Goal: Navigation & Orientation: Find specific page/section

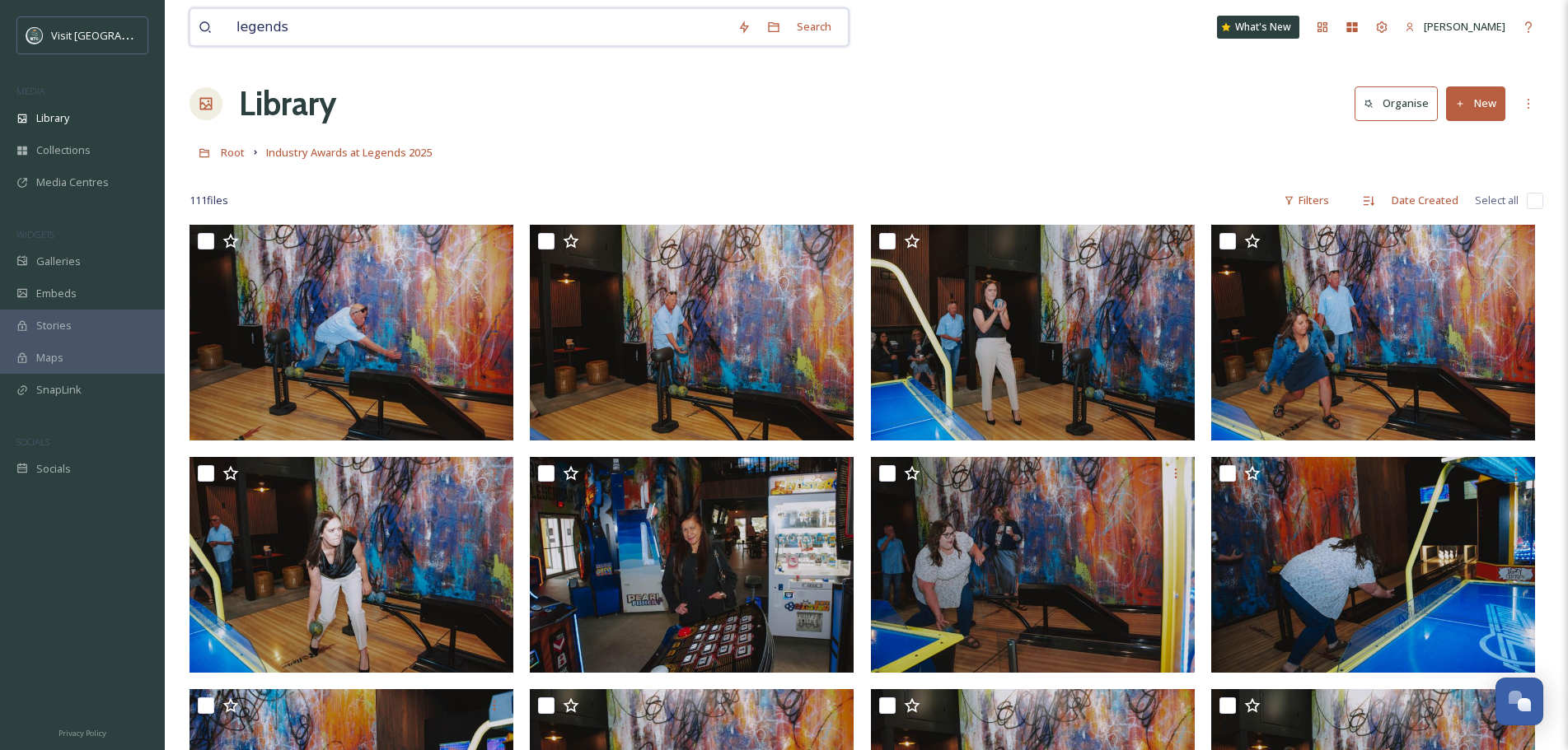
click at [369, 22] on input "legends" at bounding box center [479, 27] width 501 height 36
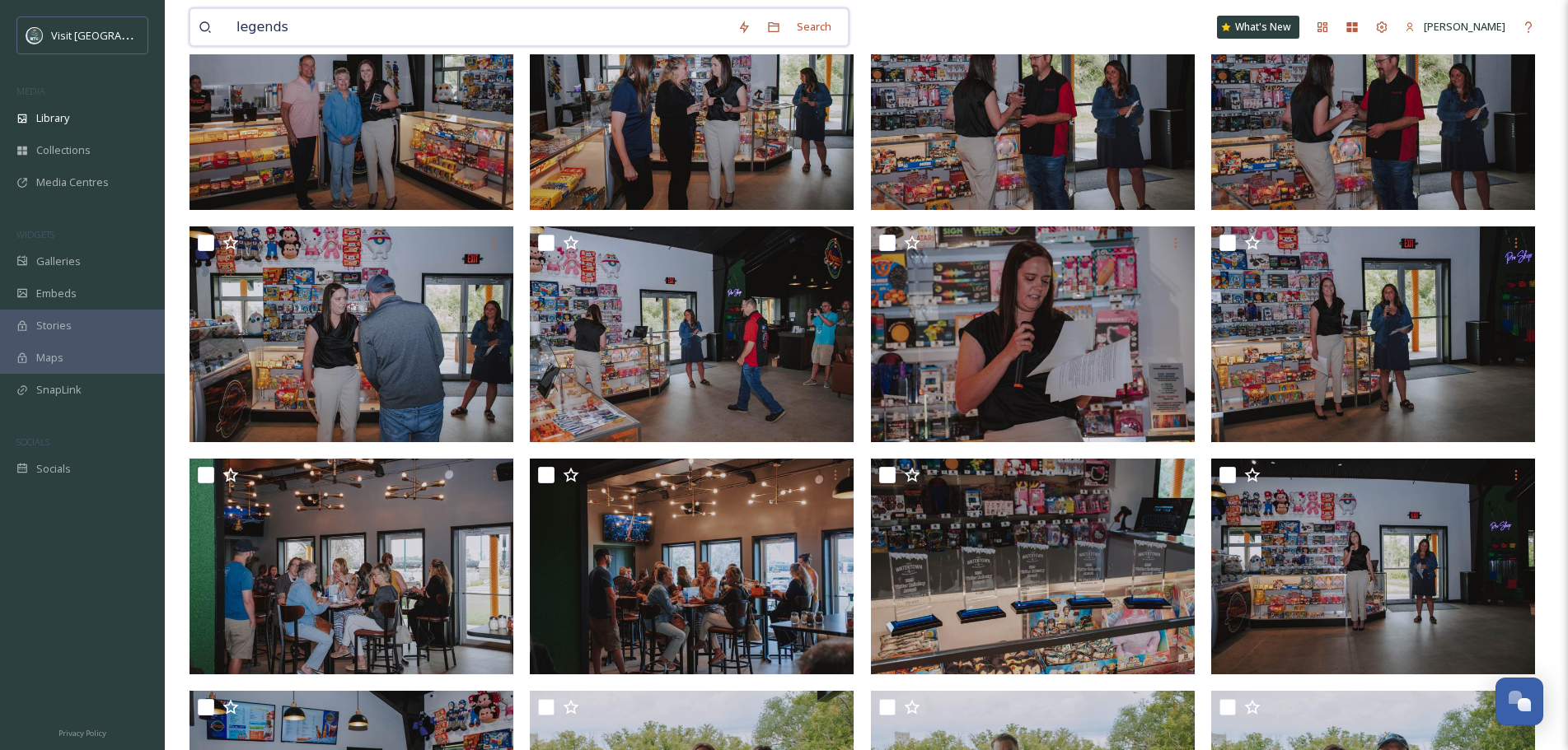
scroll to position [1272, 0]
click at [369, 22] on input "legends" at bounding box center [479, 27] width 501 height 36
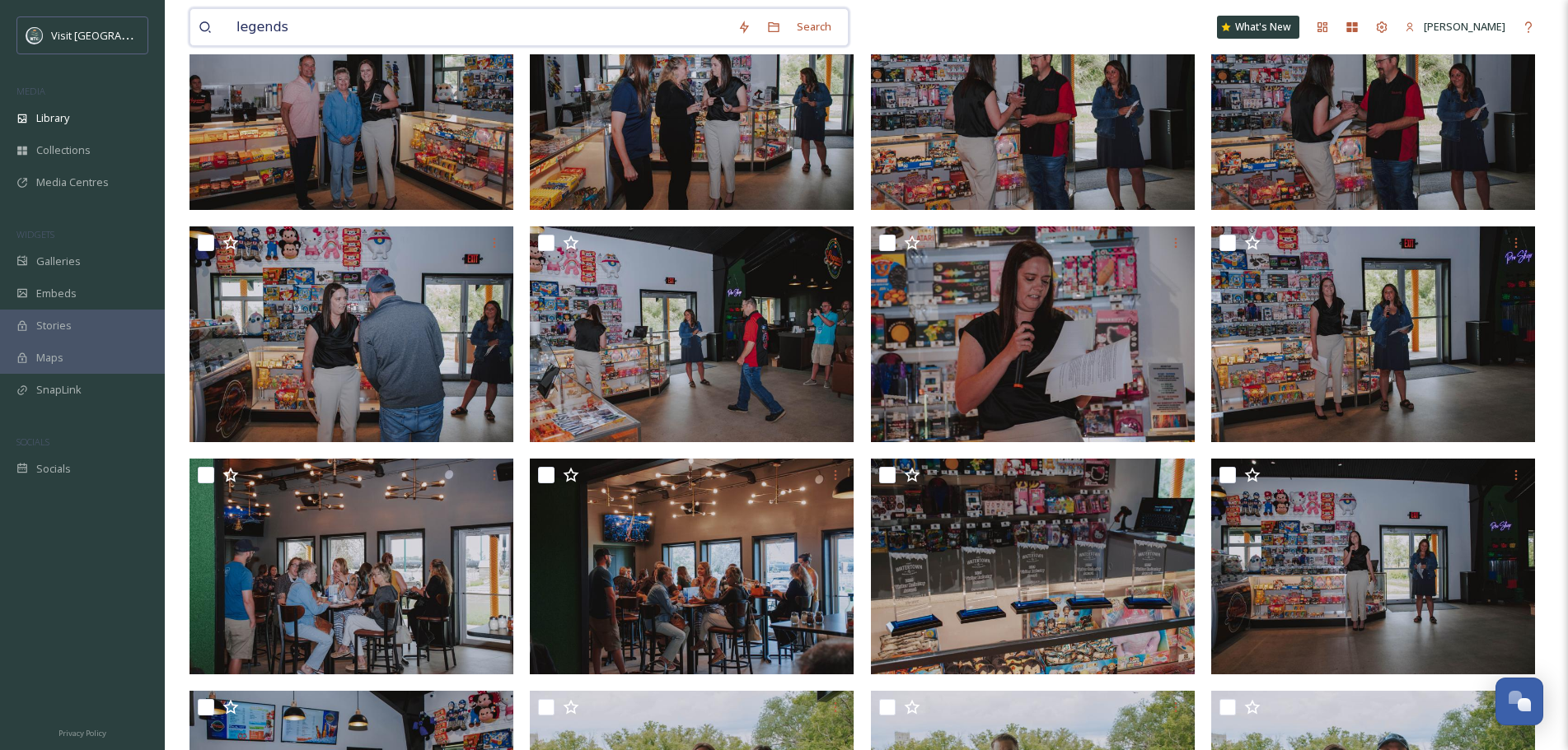
drag, startPoint x: 369, startPoint y: 22, endPoint x: 247, endPoint y: 21, distance: 122.0
click at [369, 22] on input "legends" at bounding box center [479, 27] width 501 height 36
click at [247, 21] on input "legends" at bounding box center [479, 27] width 501 height 36
click at [261, 35] on input "legends" at bounding box center [479, 27] width 501 height 36
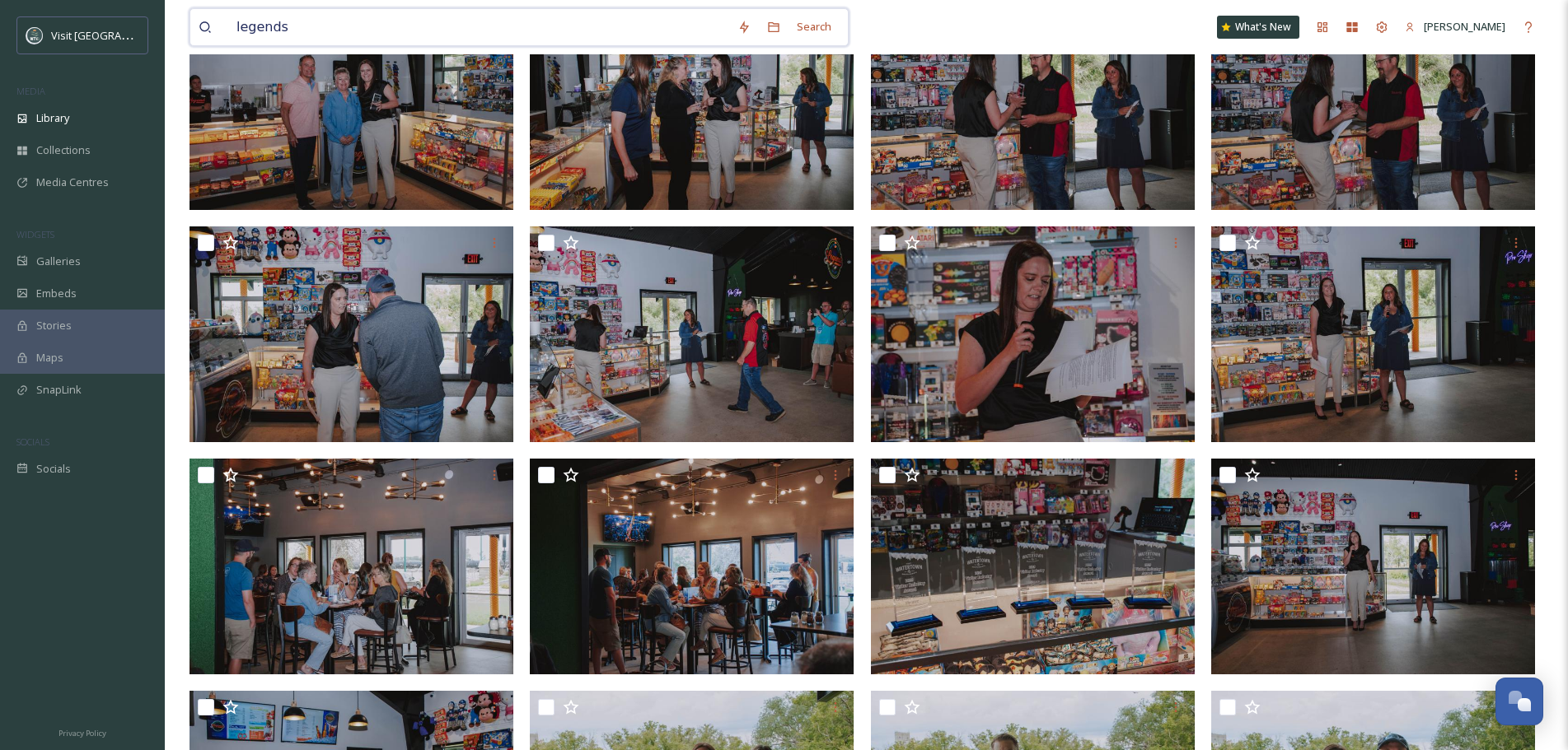
click at [261, 35] on input "legends" at bounding box center [479, 27] width 501 height 36
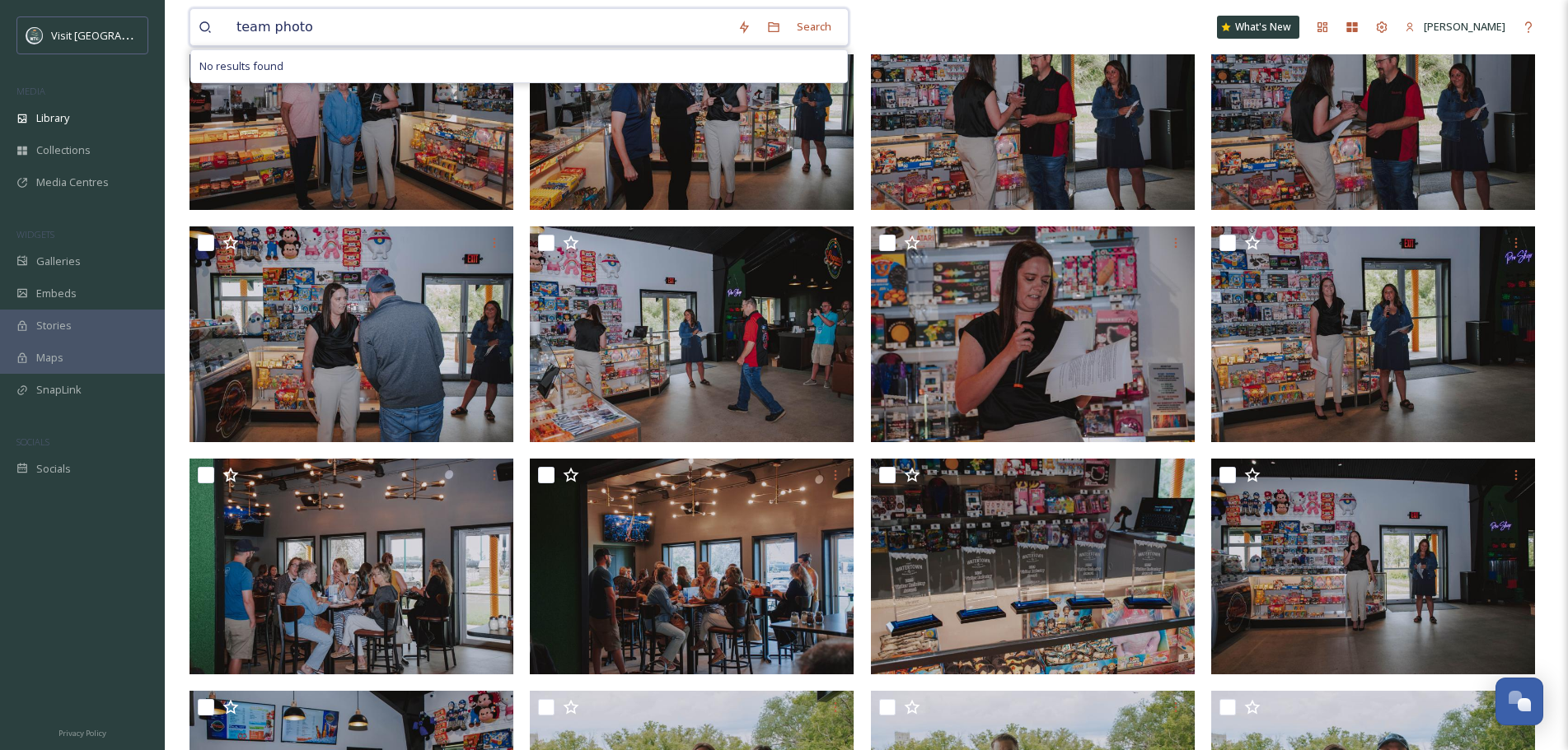
click at [349, 21] on input "team photo" at bounding box center [479, 27] width 501 height 36
type input "team photo"
click at [76, 123] on div "Library" at bounding box center [83, 118] width 165 height 32
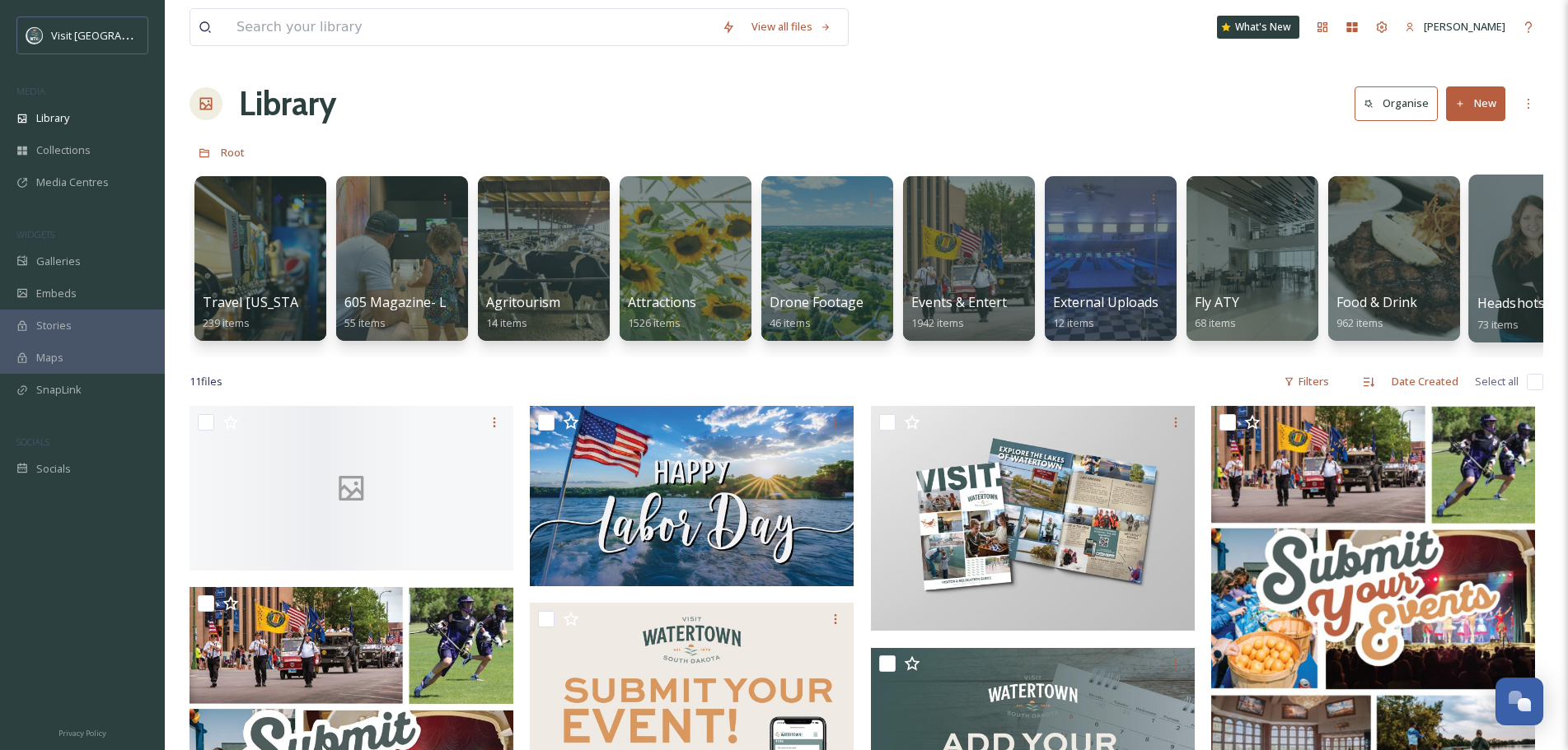
click at [1519, 247] on div at bounding box center [1535, 259] width 135 height 168
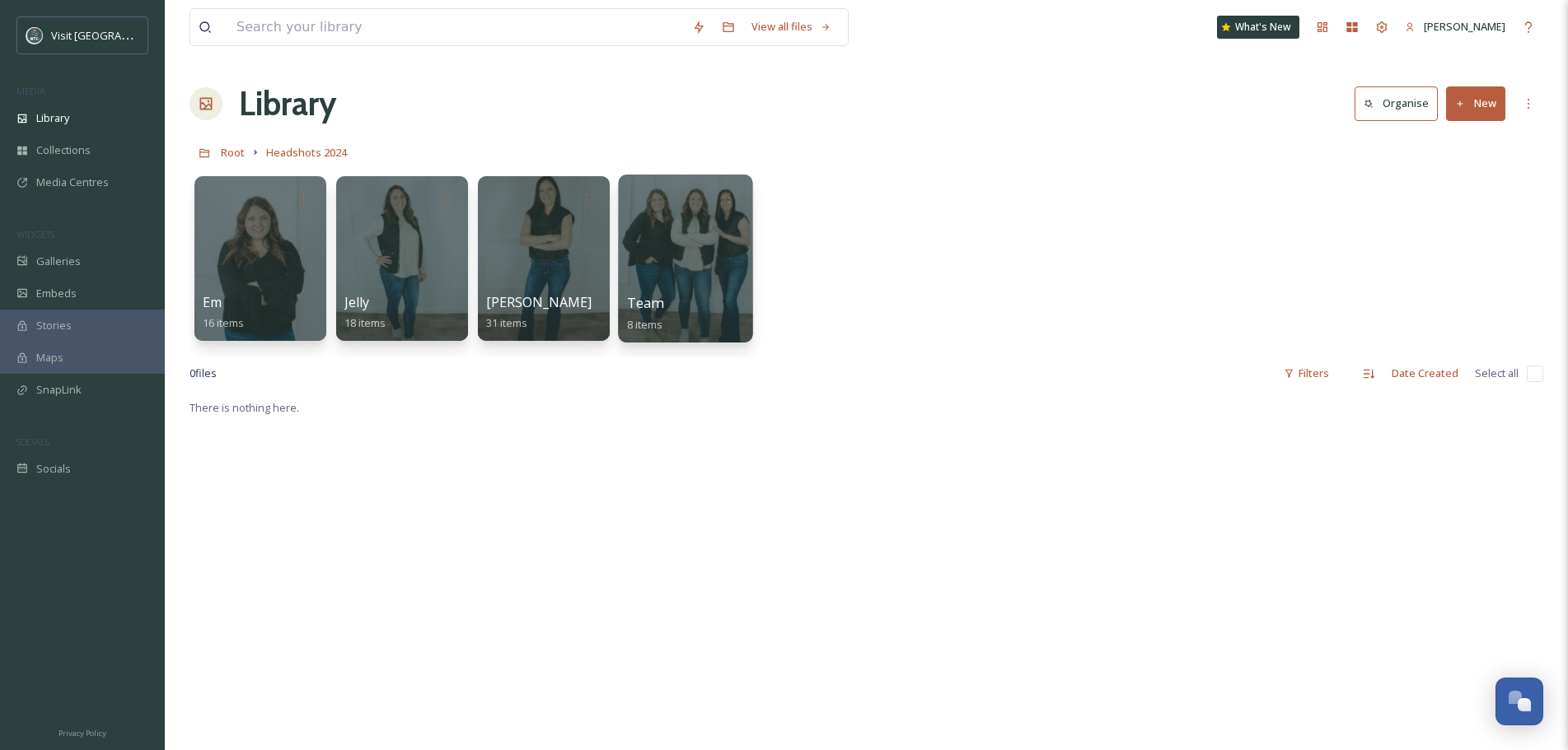
click at [657, 258] on div at bounding box center [685, 259] width 135 height 168
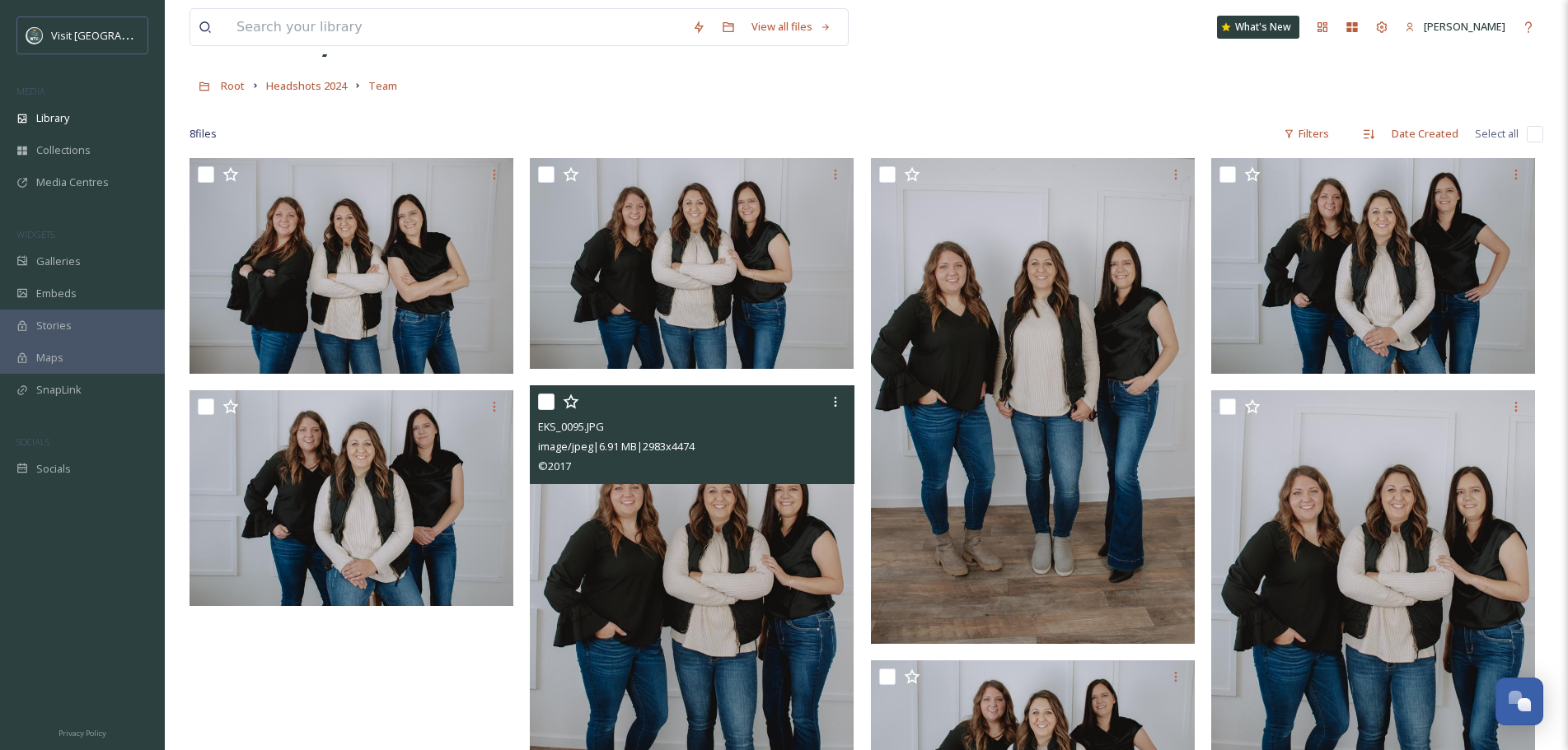
scroll to position [60, 0]
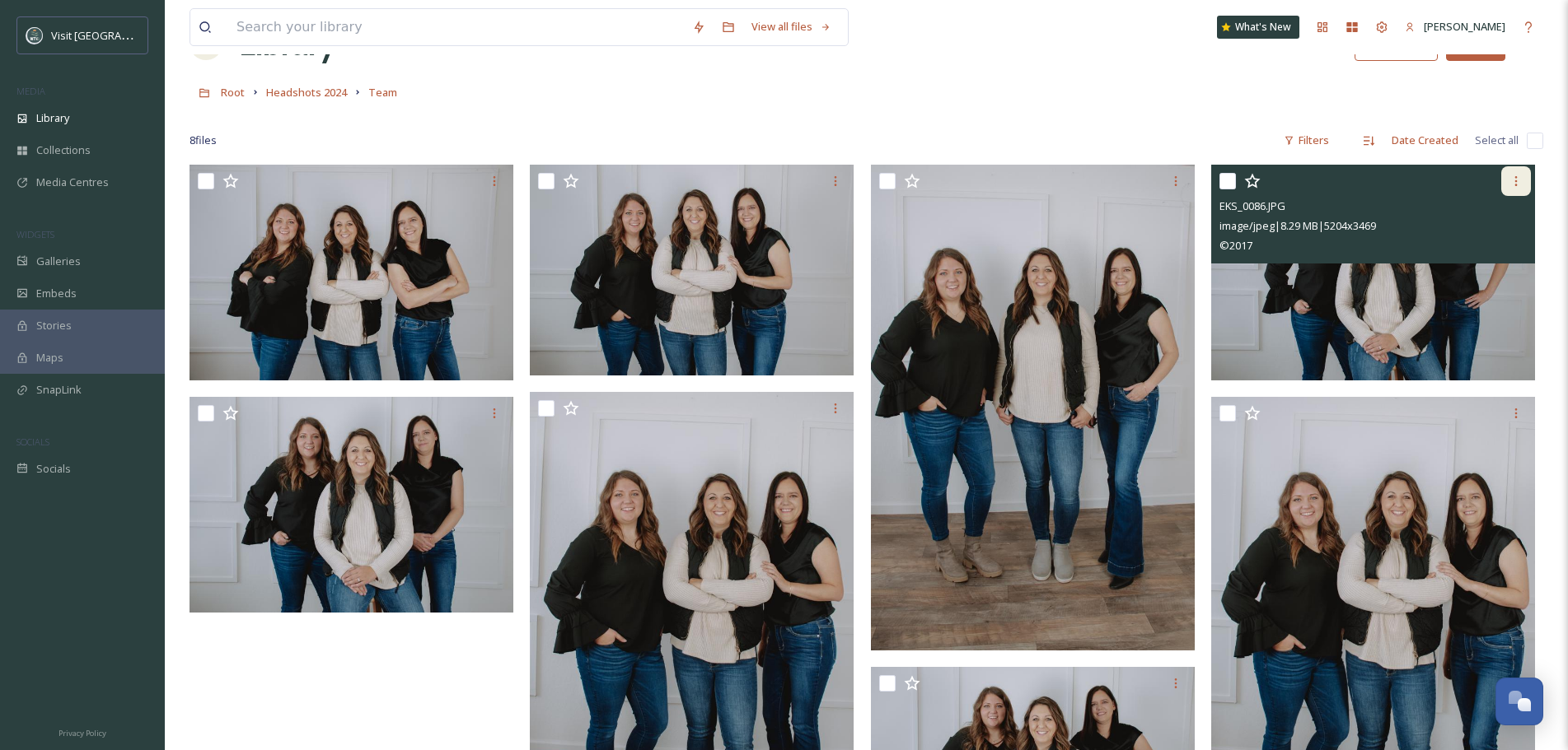
click at [1523, 180] on div at bounding box center [1516, 181] width 29 height 29
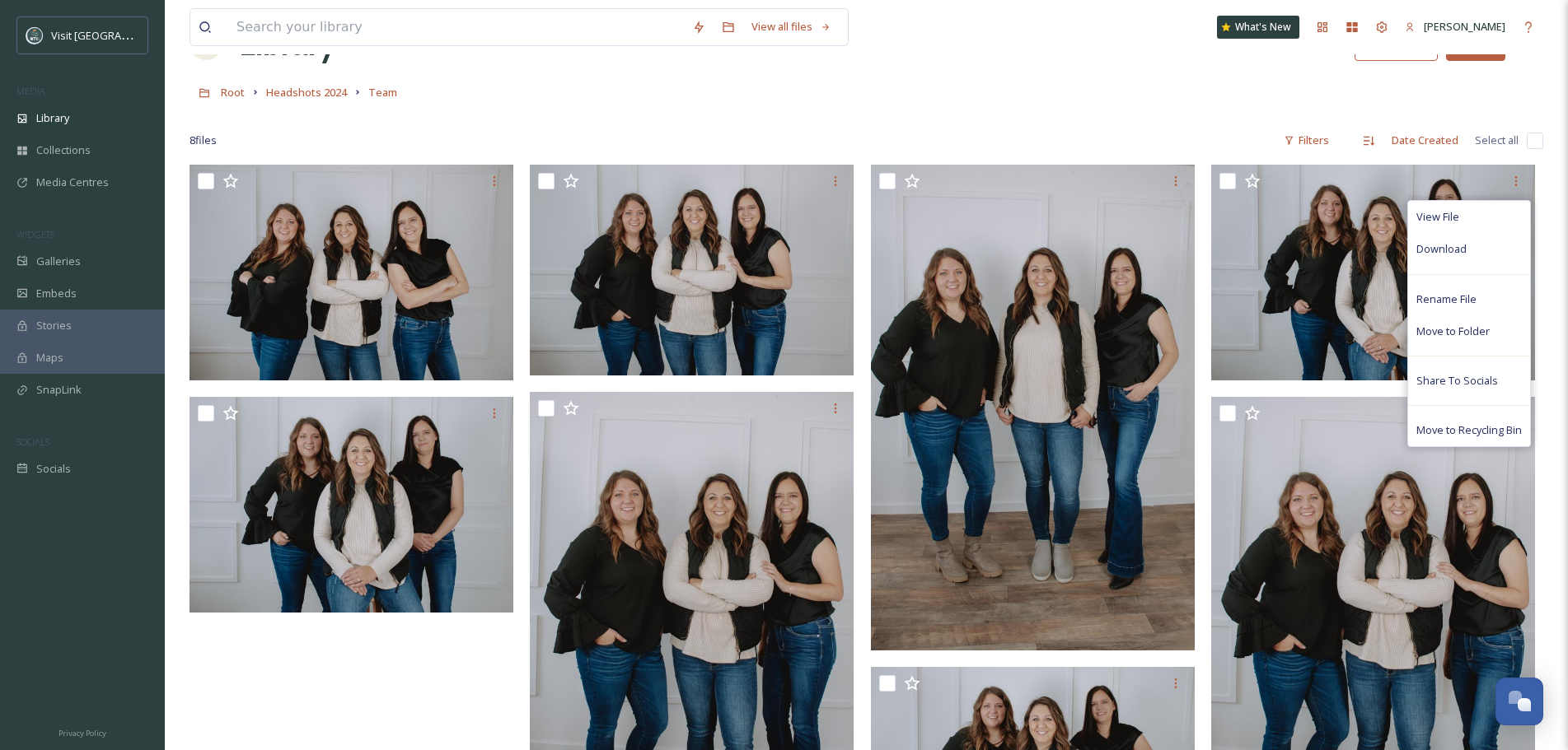
click at [1128, 94] on div "Root Headshots 2024 Team" at bounding box center [866, 92] width 1354 height 31
